Goal: Task Accomplishment & Management: Use online tool/utility

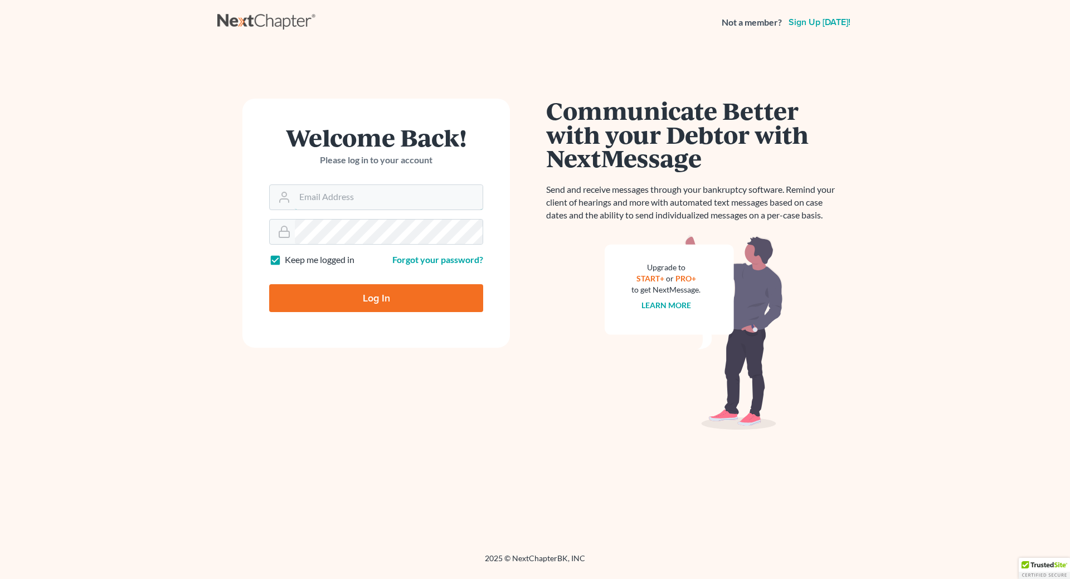
type input "[EMAIL_ADDRESS][DOMAIN_NAME]"
click at [378, 306] on input "Log In" at bounding box center [376, 298] width 214 height 28
type input "Thinking..."
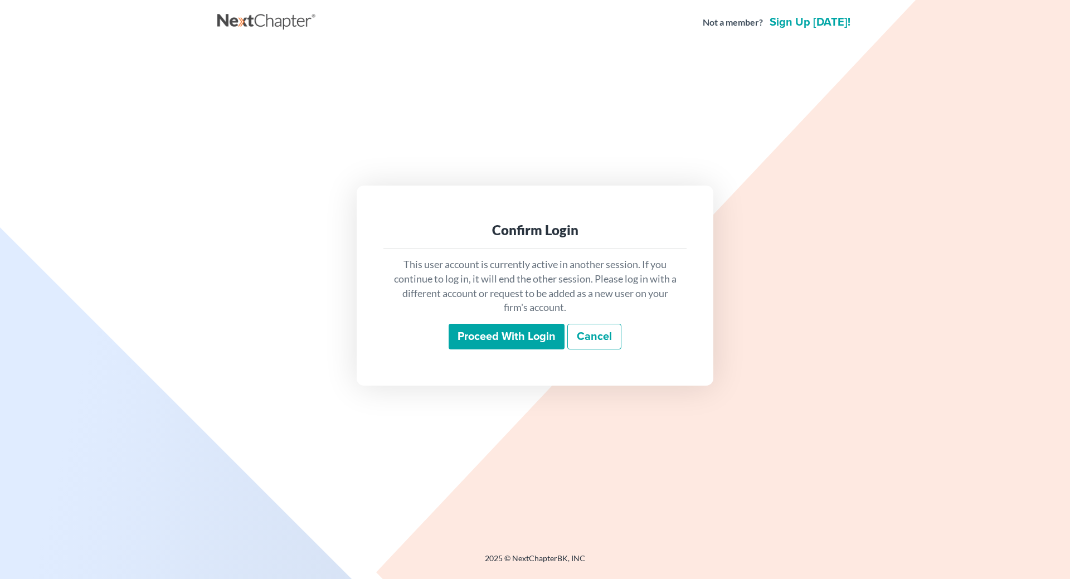
click at [457, 340] on input "Proceed with login" at bounding box center [507, 337] width 116 height 26
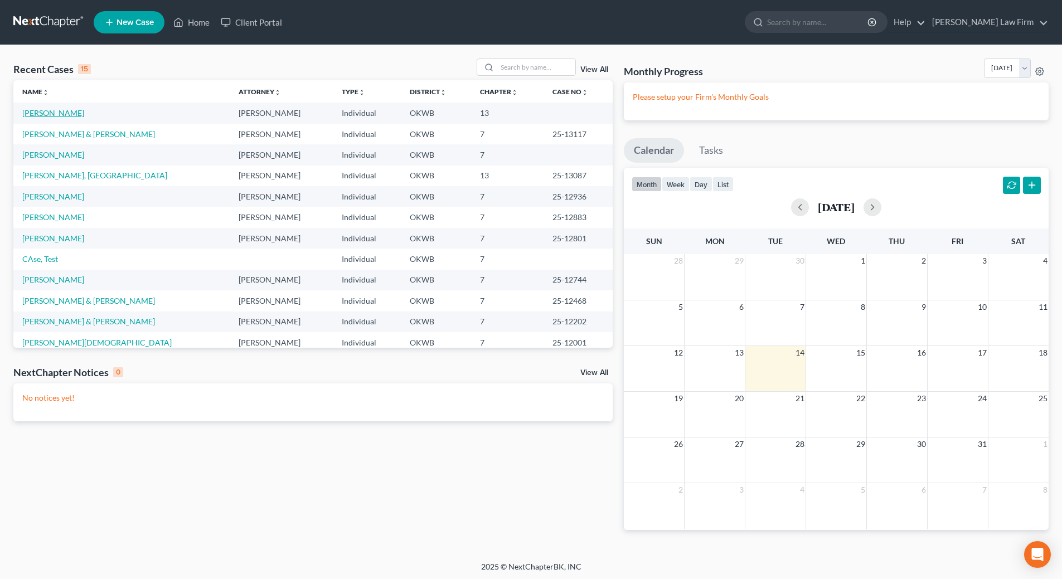
click at [57, 115] on link "O'Mealey, Caren" at bounding box center [53, 112] width 62 height 9
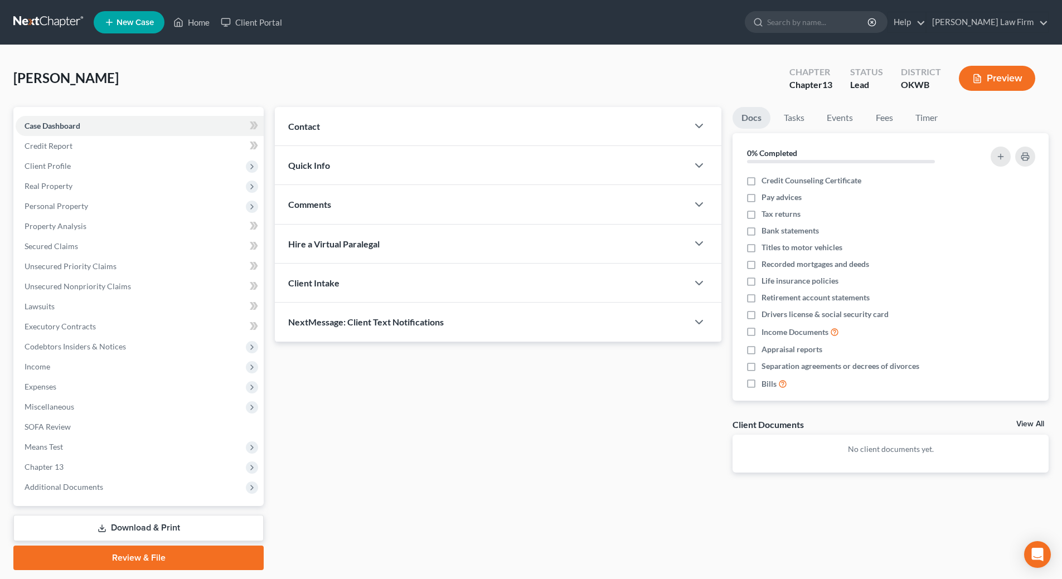
click at [163, 534] on link "Download & Print" at bounding box center [138, 528] width 250 height 26
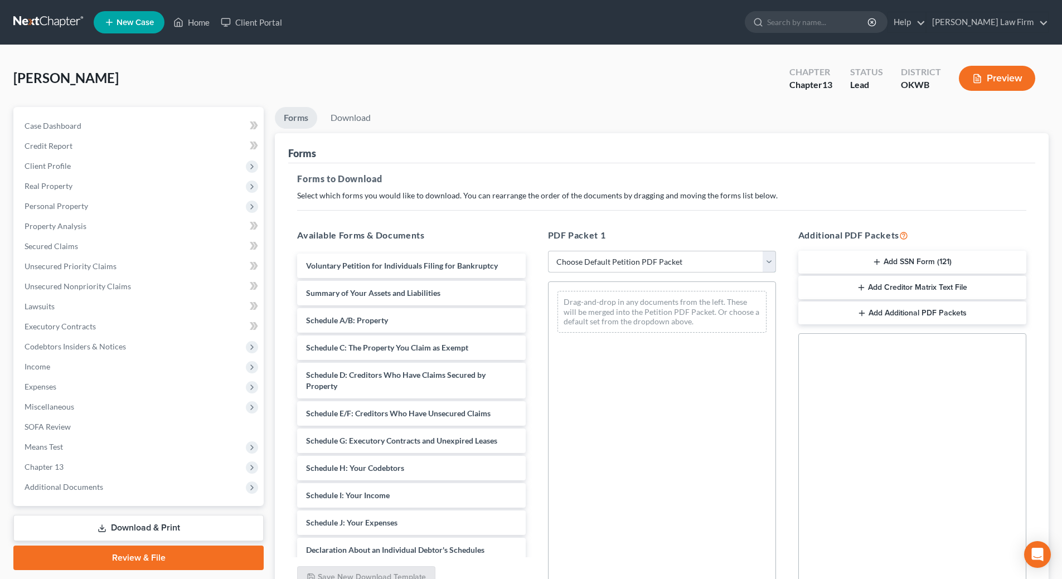
click at [686, 266] on select "Choose Default Petition PDF Packet Complete Bankruptcy Petition (all forms and …" at bounding box center [662, 262] width 228 height 22
select select "0"
click at [548, 251] on select "Choose Default Petition PDF Packet Complete Bankruptcy Petition (all forms and …" at bounding box center [662, 262] width 228 height 22
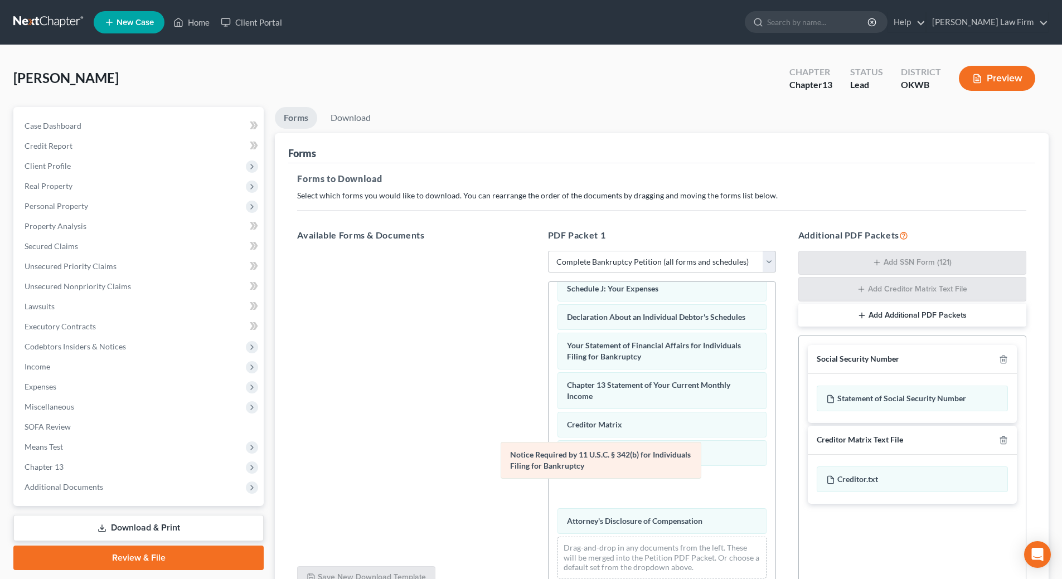
scroll to position [276, 0]
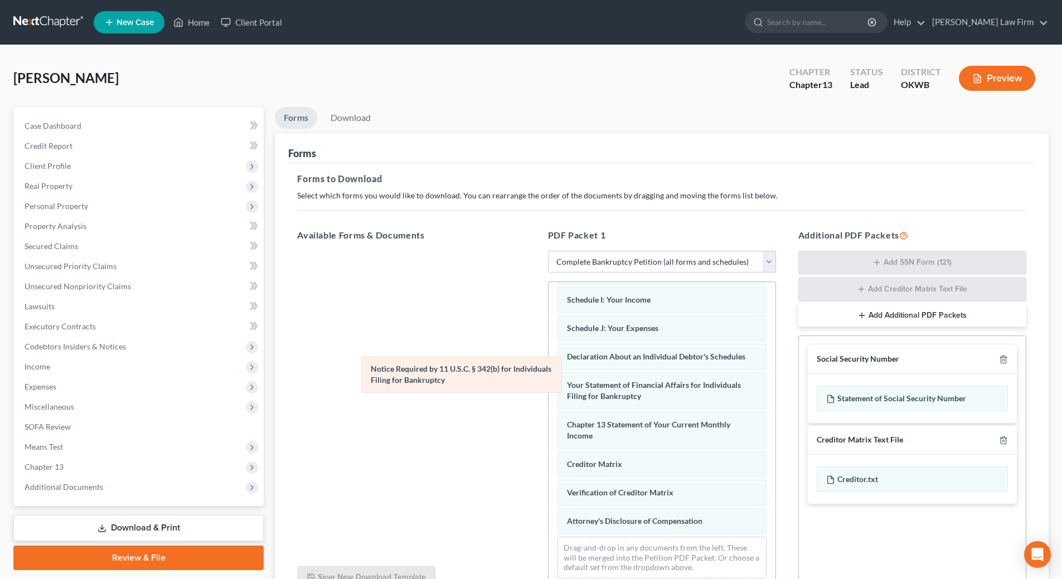
drag, startPoint x: 640, startPoint y: 495, endPoint x: 399, endPoint y: 353, distance: 280.1
click at [549, 356] on div "Notice Required by 11 U.S.C. § 342(b) for Individuals Filing for Bankruptcy Vol…" at bounding box center [662, 302] width 227 height 570
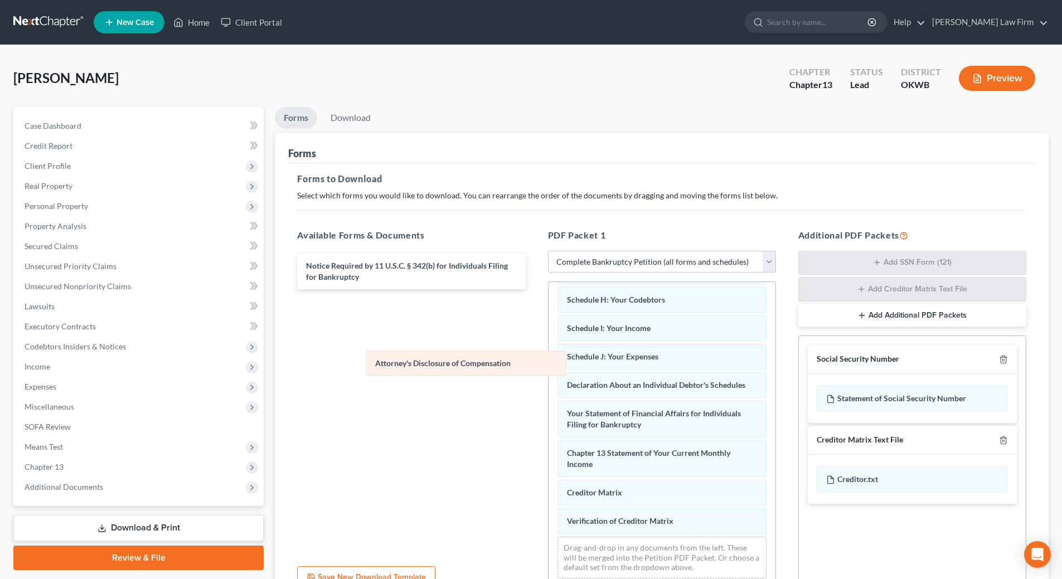
scroll to position [248, 0]
drag, startPoint x: 682, startPoint y: 523, endPoint x: 453, endPoint y: 324, distance: 303.6
click at [549, 324] on div "Attorney's Disclosure of Compensation Voluntary Petition for Individuals Filing…" at bounding box center [662, 317] width 227 height 542
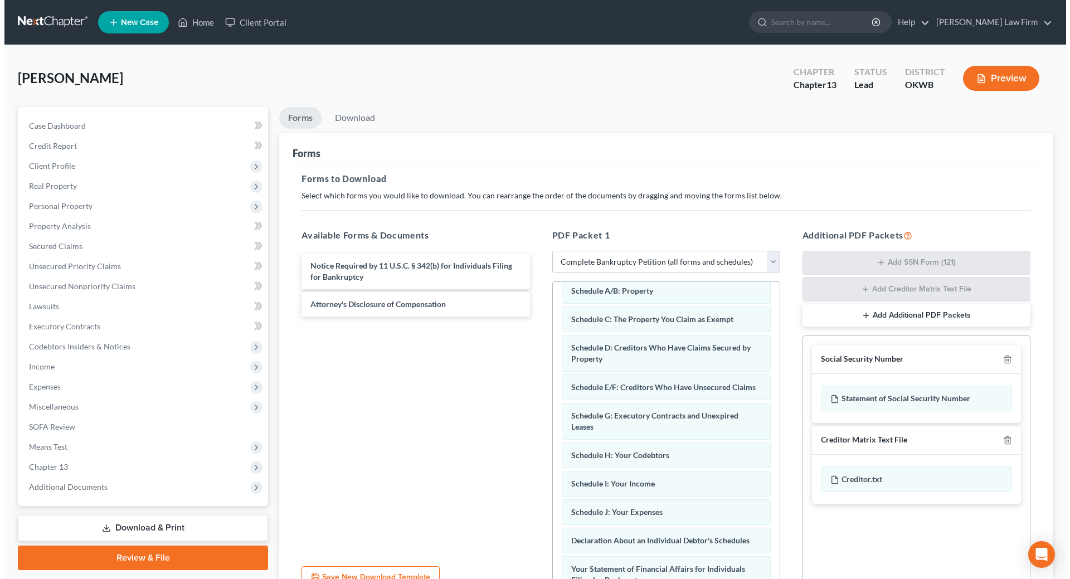
scroll to position [0, 0]
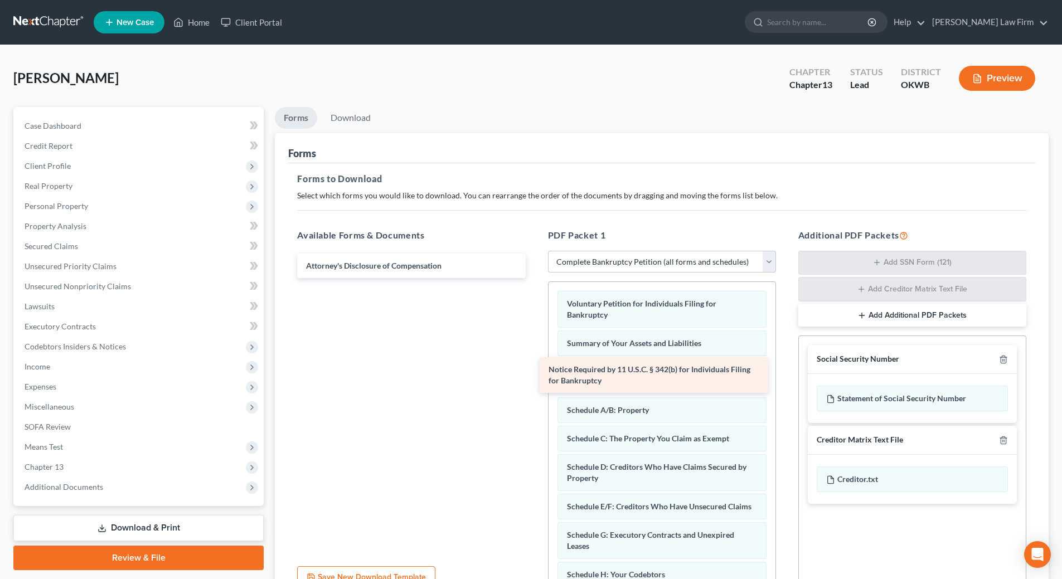
drag, startPoint x: 379, startPoint y: 274, endPoint x: 621, endPoint y: 378, distance: 263.7
click at [534, 278] on div "Notice Required by 11 U.S.C. § 342(b) for Individuals Filing for Bankruptcy Not…" at bounding box center [411, 266] width 246 height 25
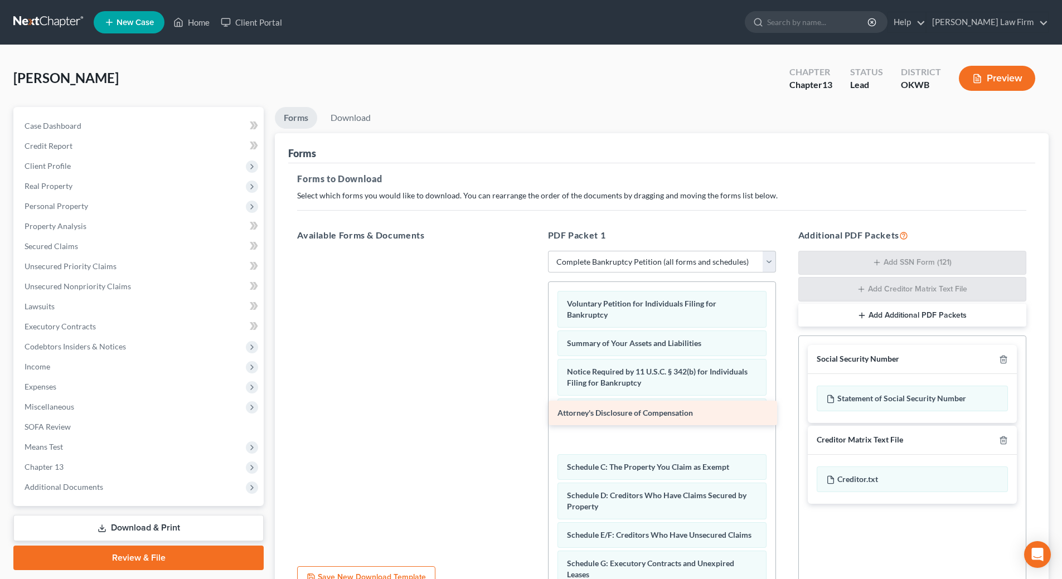
drag, startPoint x: 394, startPoint y: 265, endPoint x: 646, endPoint y: 411, distance: 291.3
click at [534, 251] on div "Attorney's Disclosure of Compensation Attorney's Disclosure of Compensation" at bounding box center [411, 251] width 246 height 0
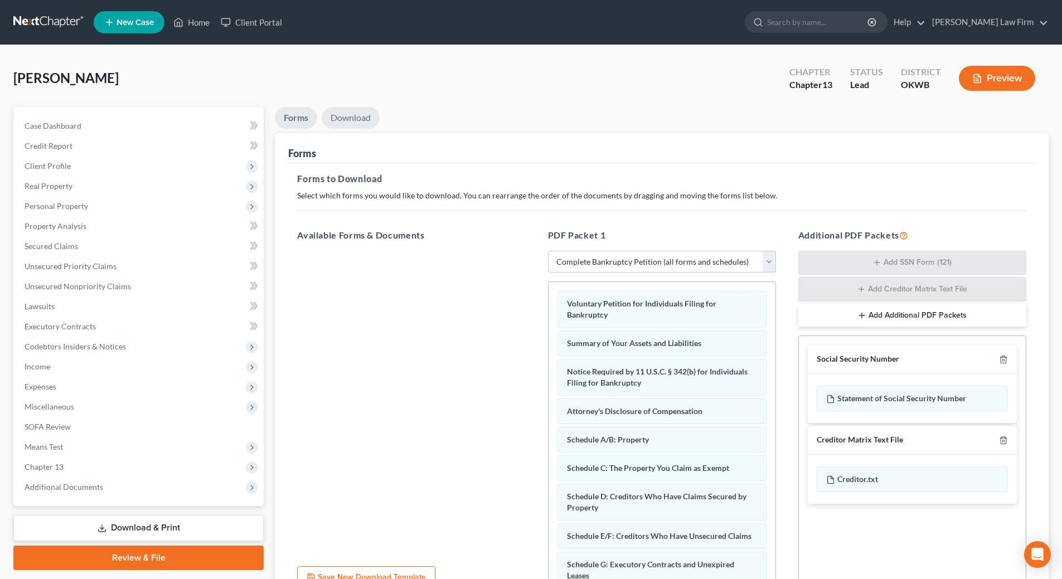
click at [333, 118] on link "Download" at bounding box center [351, 118] width 58 height 22
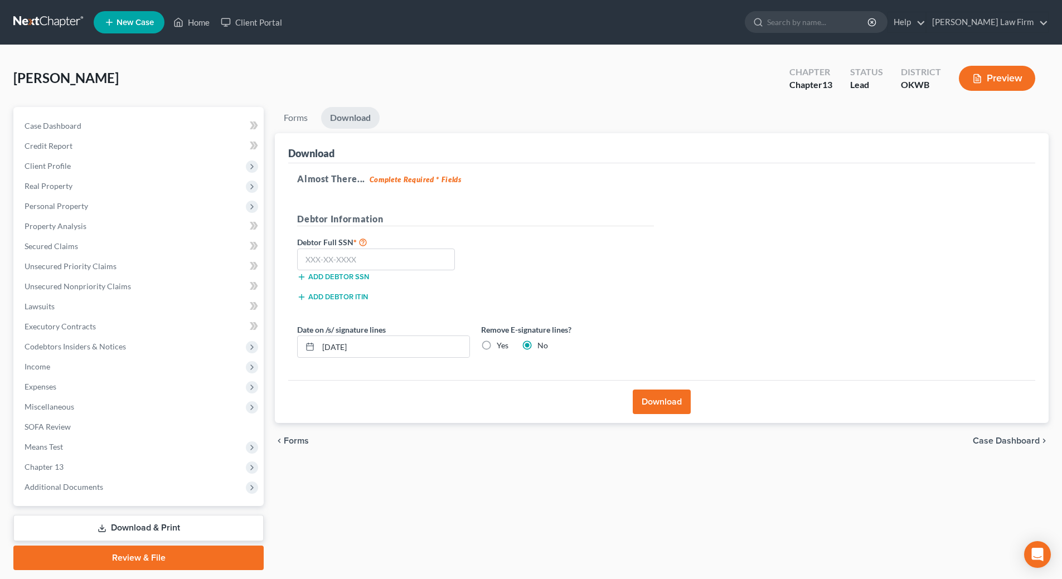
click at [322, 115] on link "Download" at bounding box center [350, 118] width 59 height 22
click at [497, 347] on label "Yes" at bounding box center [503, 345] width 12 height 11
click at [501, 347] on input "Yes" at bounding box center [504, 343] width 7 height 7
radio input "true"
radio input "false"
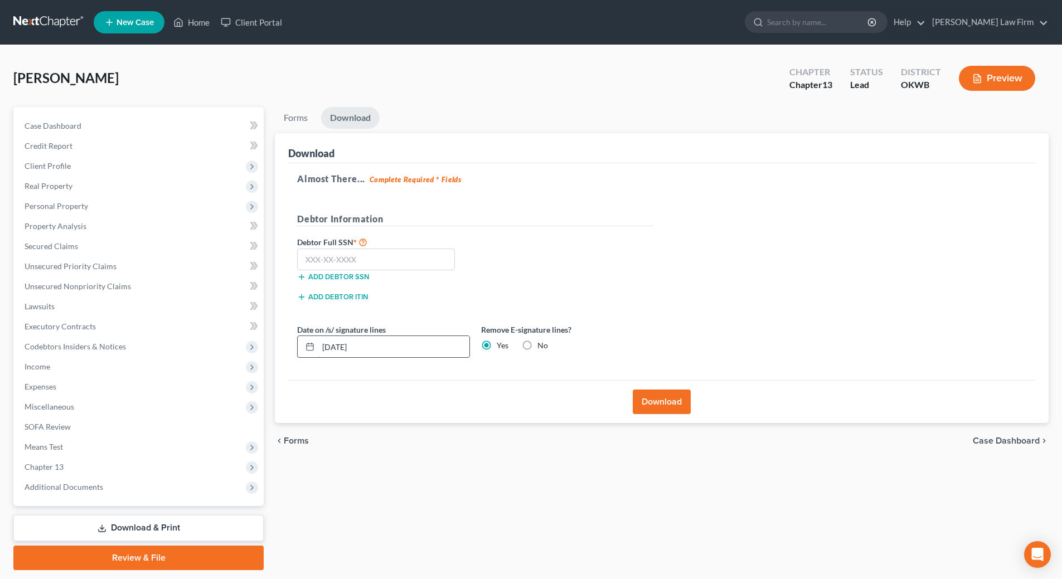
click at [377, 348] on input "10/14/2025" at bounding box center [393, 346] width 151 height 21
type input "1"
click at [397, 260] on input "text" at bounding box center [376, 260] width 158 height 22
type input "445-80-2137"
click at [676, 403] on button "Download" at bounding box center [662, 402] width 58 height 25
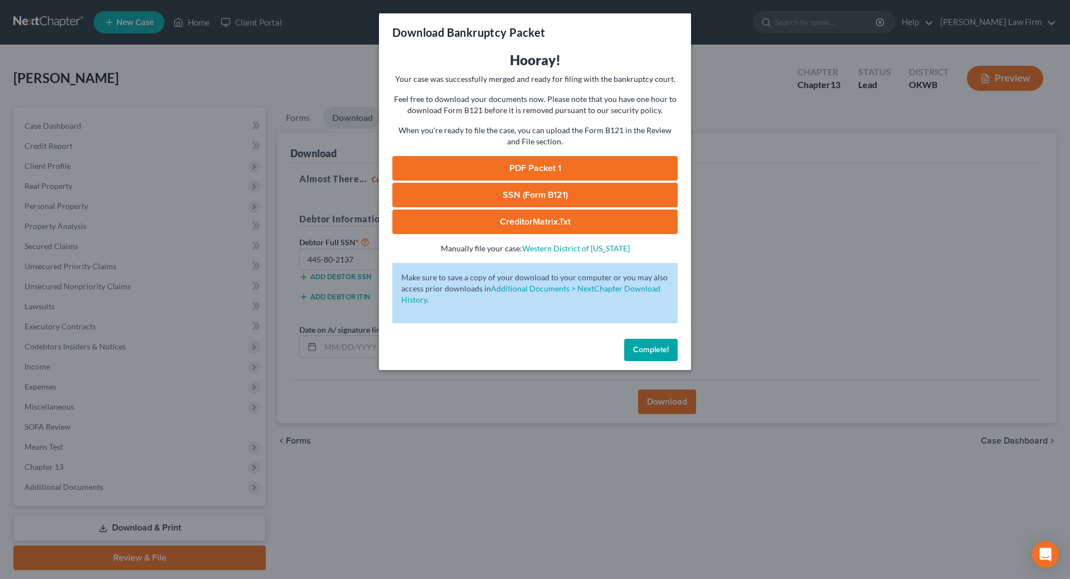
click at [525, 197] on link "SSN (Form B121)" at bounding box center [534, 195] width 285 height 25
click at [521, 172] on link "PDF Packet 1" at bounding box center [534, 168] width 285 height 25
